Goal: Information Seeking & Learning: Learn about a topic

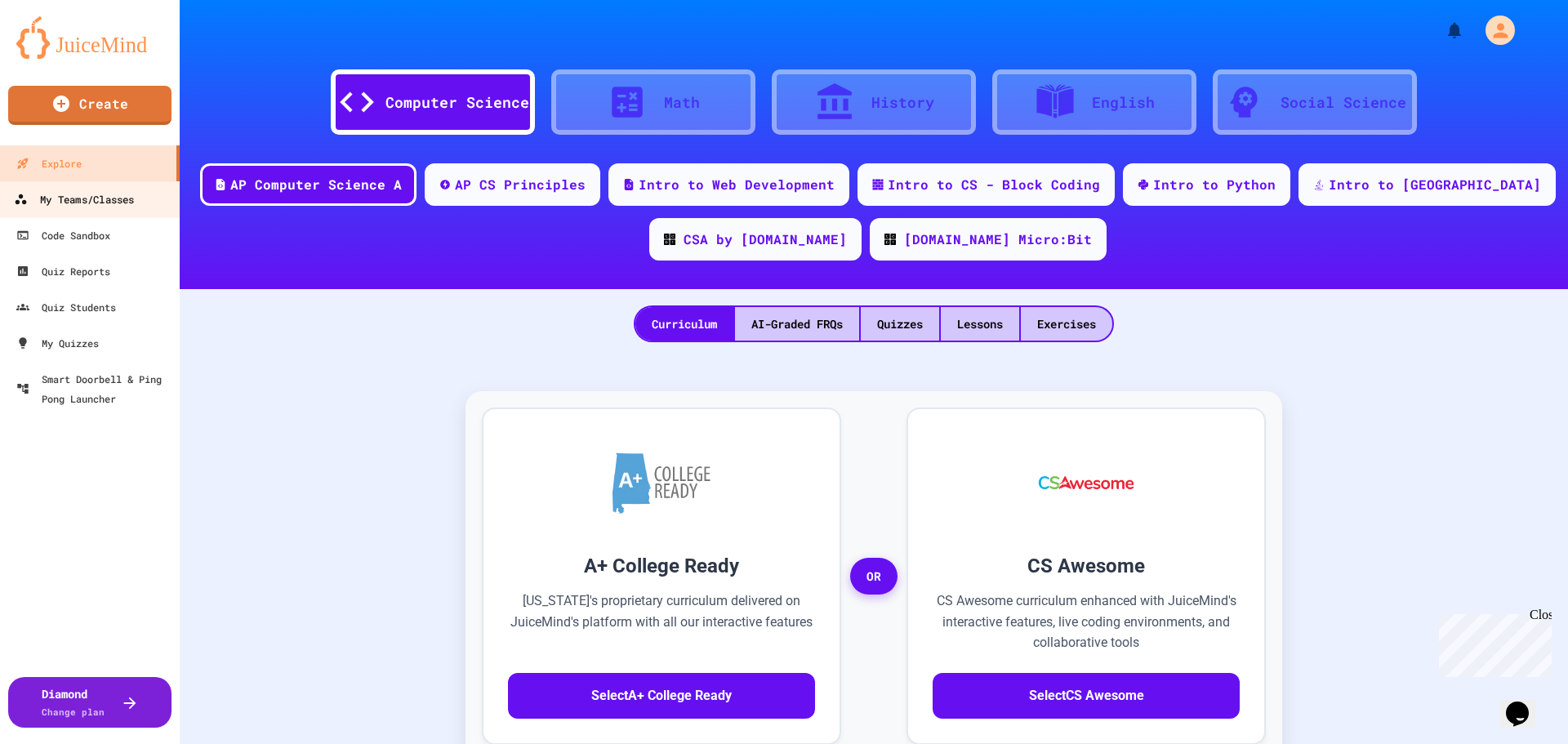
click at [86, 195] on div "My Teams/Classes" at bounding box center [74, 200] width 121 height 21
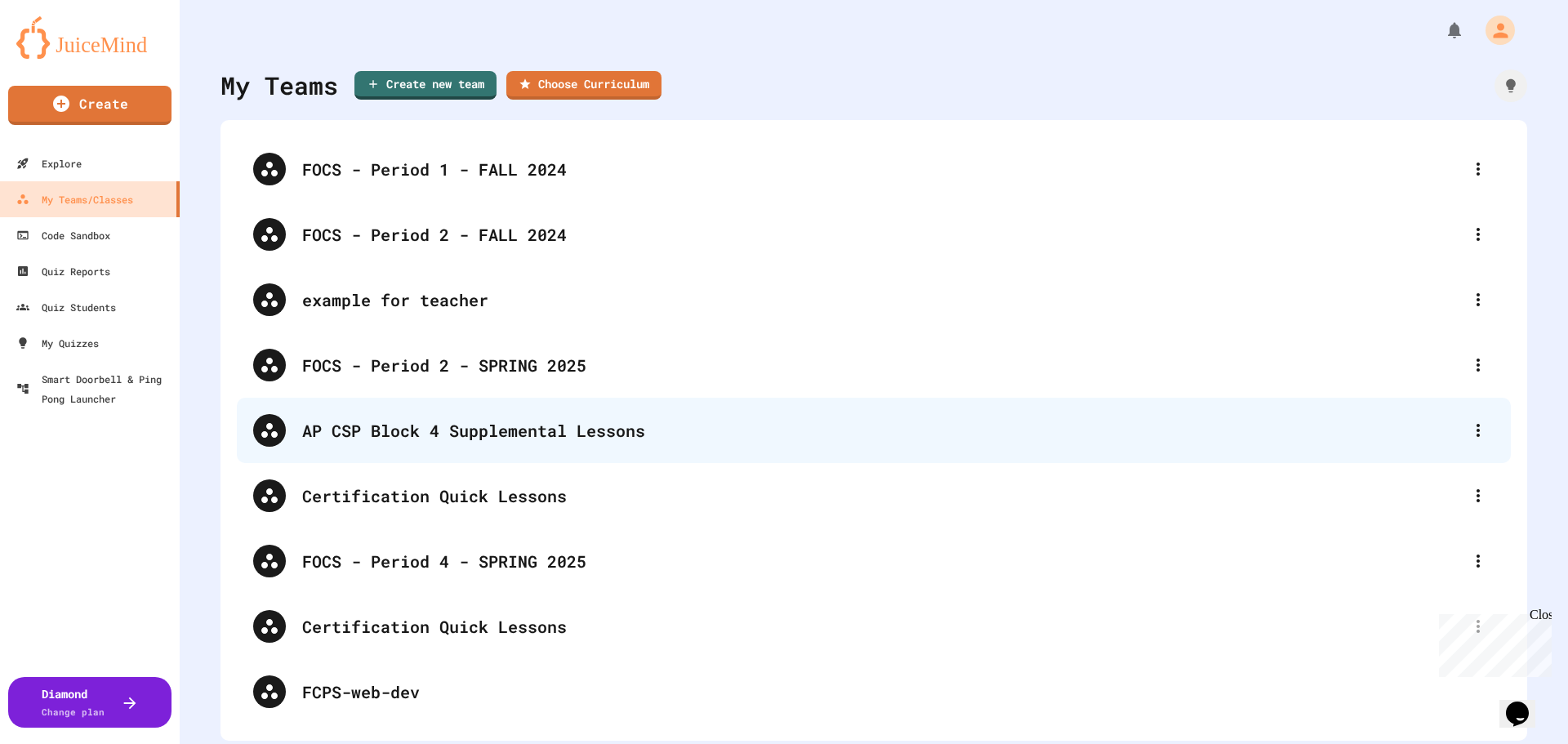
click at [480, 432] on div "AP CSP Block 4 Supplemental Lessons" at bounding box center [882, 431] width 1160 height 25
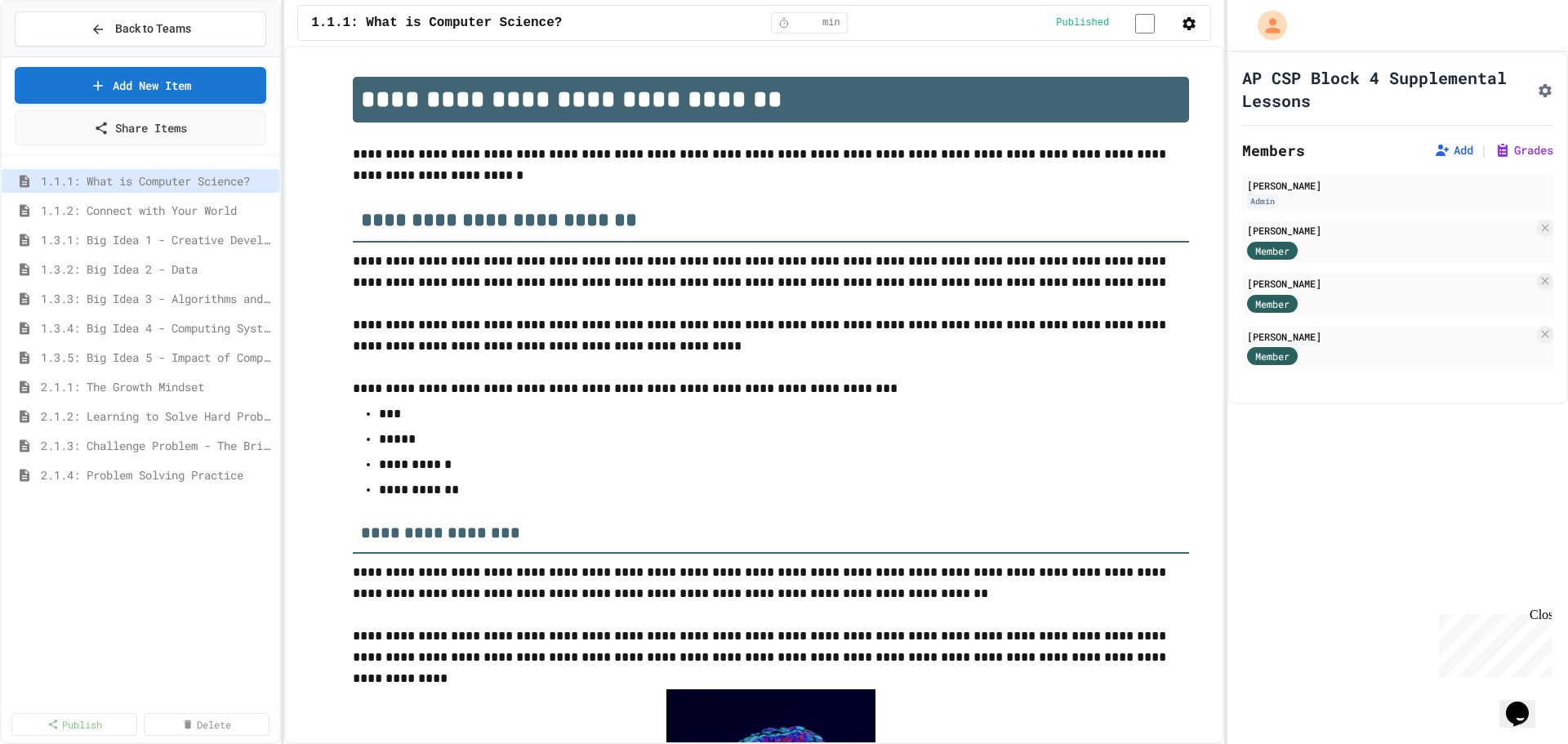
scroll to position [2670, 0]
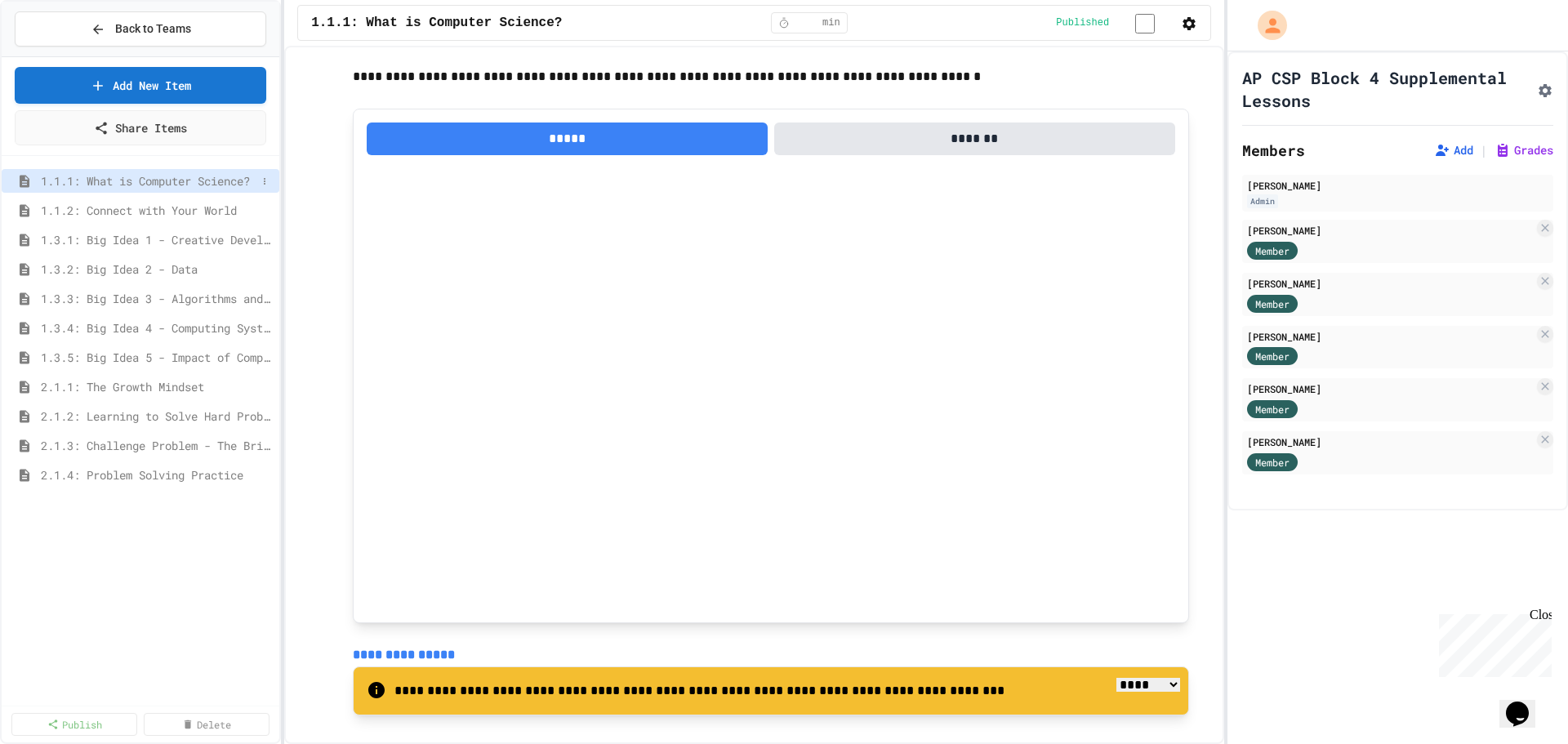
click at [167, 177] on span "1.1.1: What is Computer Science?" at bounding box center [148, 181] width 215 height 17
